Goal: Use online tool/utility: Utilize a website feature to perform a specific function

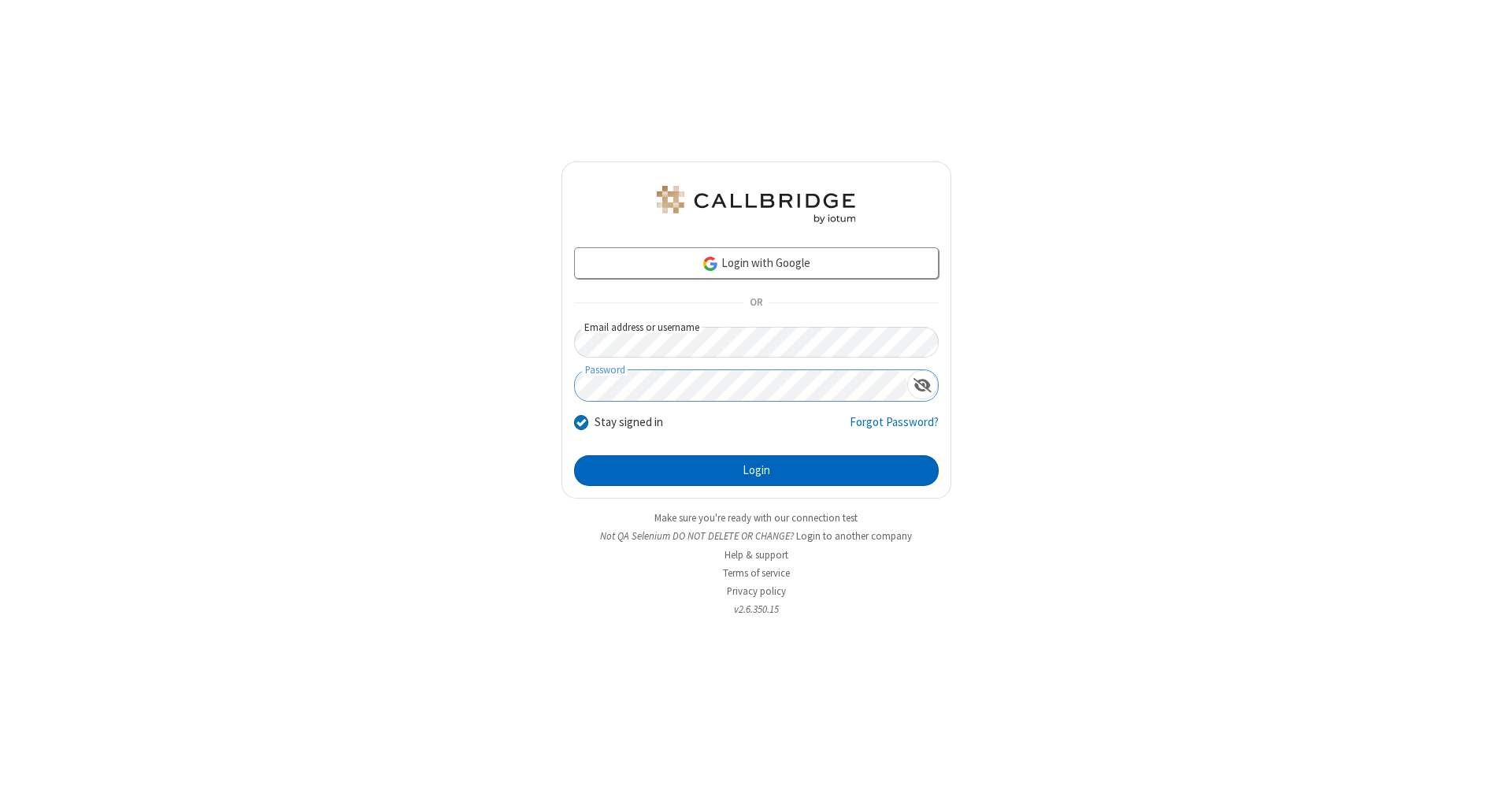
click at [756, 471] on button "Login" at bounding box center [756, 470] width 364 height 31
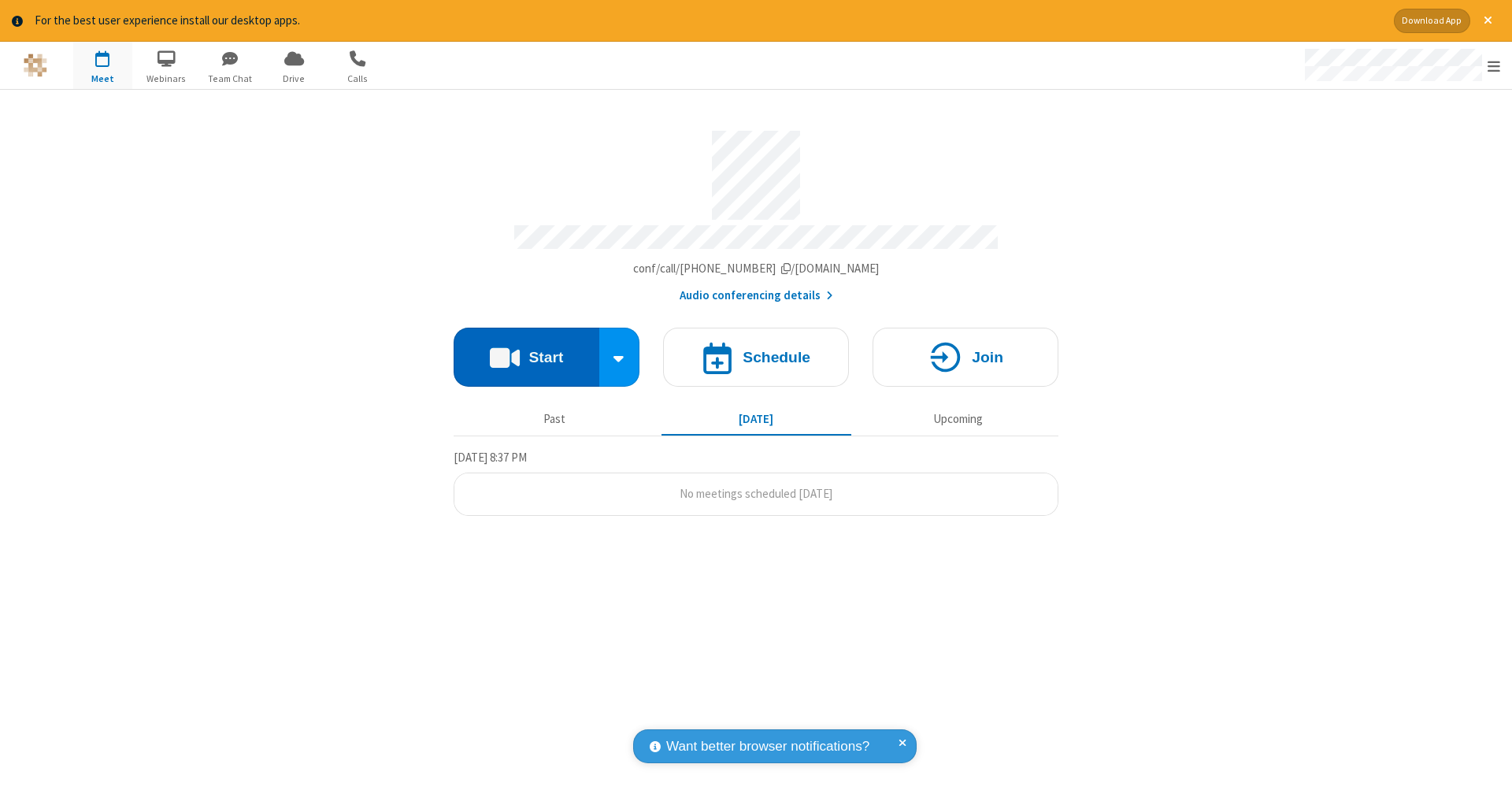
click at [526, 349] on button "Start" at bounding box center [526, 357] width 146 height 59
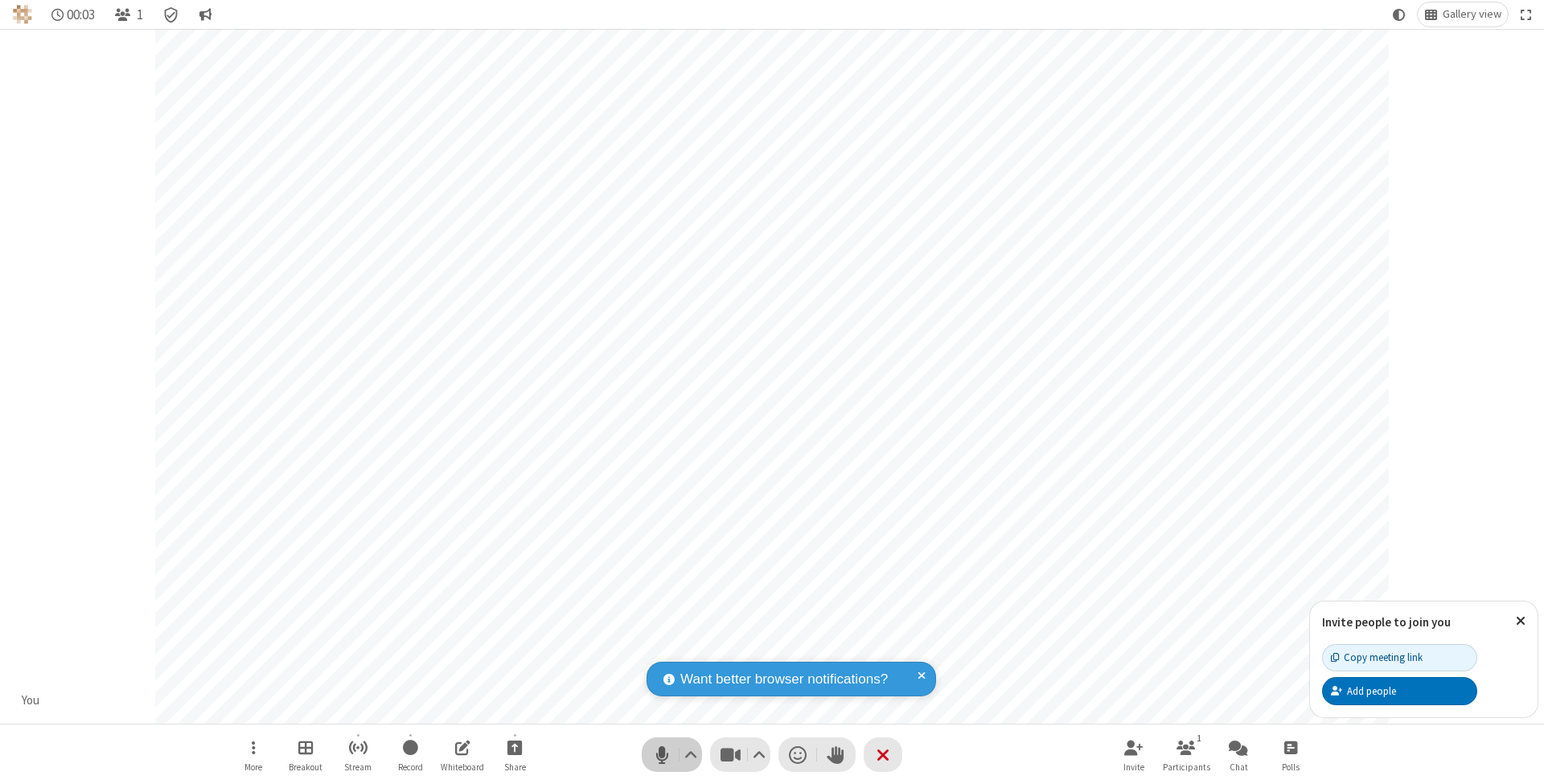
click at [661, 754] on span "Mute (⌘+Shift+A)" at bounding box center [661, 755] width 24 height 23
click at [661, 754] on span "Unmute (⌘+Shift+A)" at bounding box center [661, 755] width 24 height 23
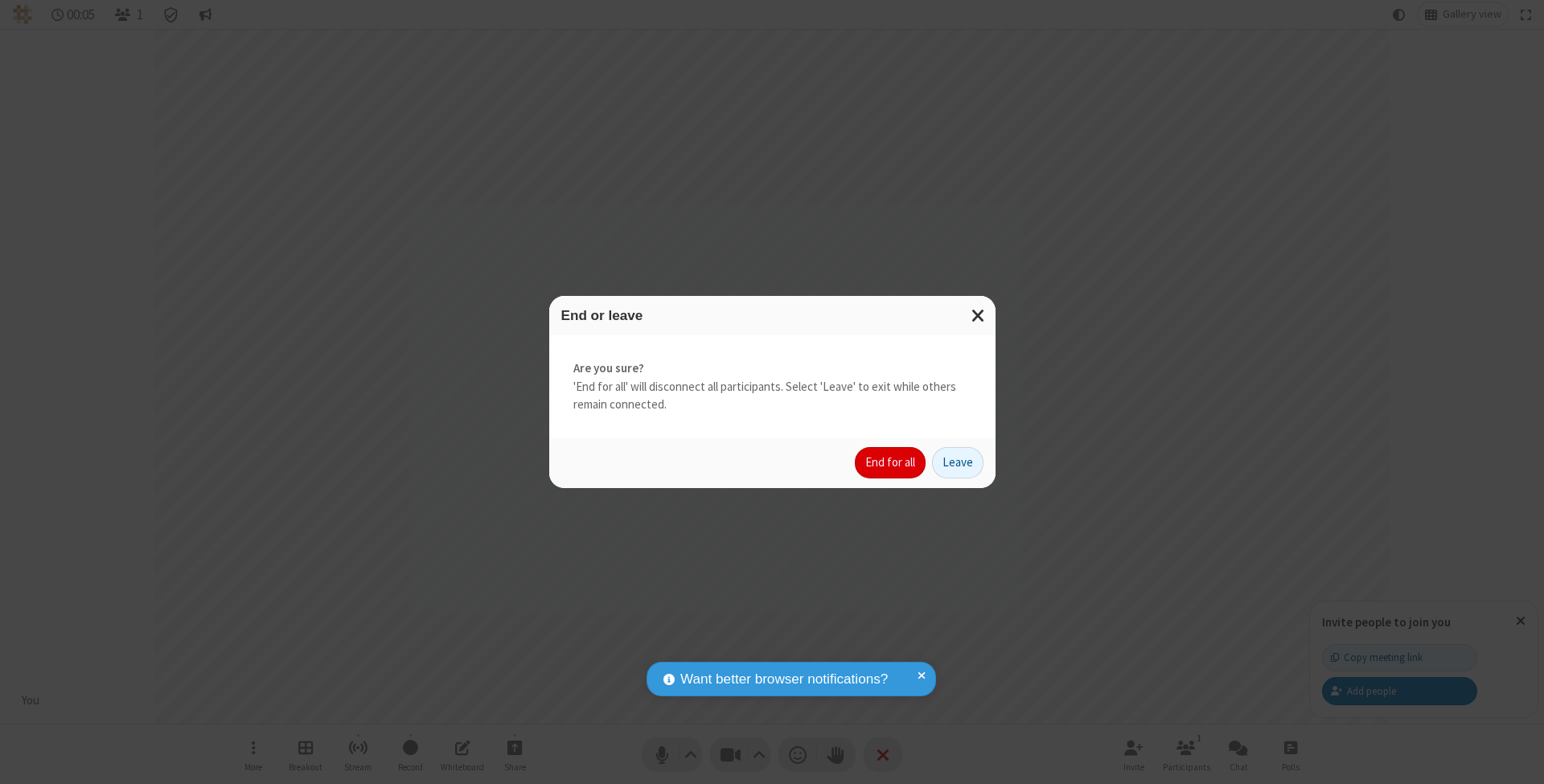
click at [891, 461] on button "End for all" at bounding box center [890, 463] width 70 height 32
